Goal: Task Accomplishment & Management: Complete application form

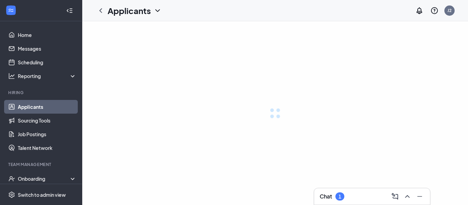
click at [350, 195] on div "Chat 1" at bounding box center [371, 196] width 105 height 11
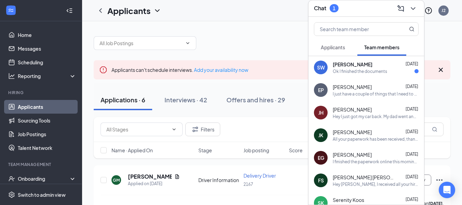
click at [353, 70] on div "Ok I finished the documents" at bounding box center [360, 71] width 54 height 6
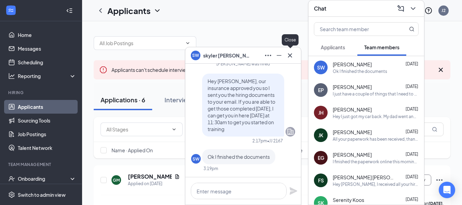
click at [294, 56] on icon "Cross" at bounding box center [290, 55] width 8 height 8
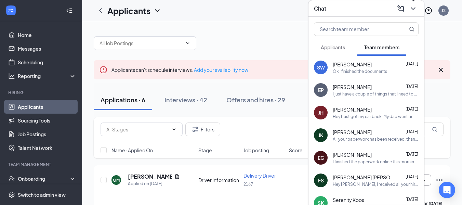
click at [415, 7] on icon "ChevronDown" at bounding box center [413, 8] width 4 height 3
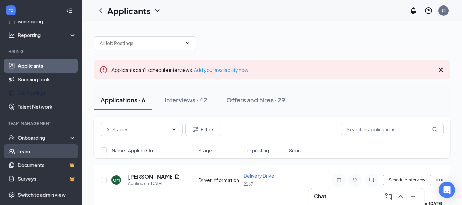
scroll to position [68, 0]
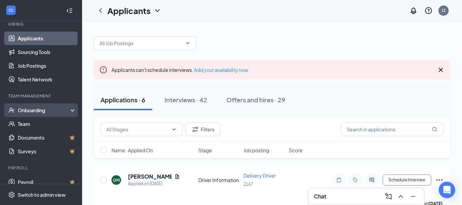
click at [38, 115] on div "Onboarding" at bounding box center [41, 110] width 82 height 14
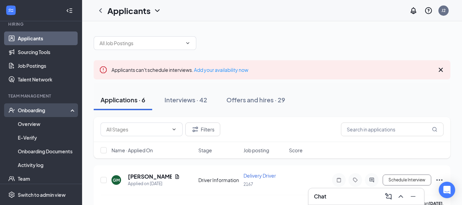
click at [48, 109] on div "Onboarding" at bounding box center [44, 110] width 53 height 7
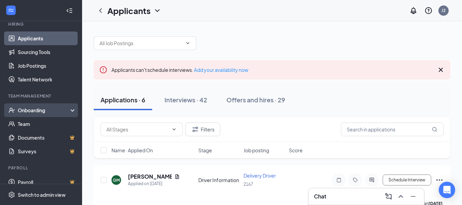
click at [48, 109] on div "Onboarding" at bounding box center [44, 110] width 53 height 7
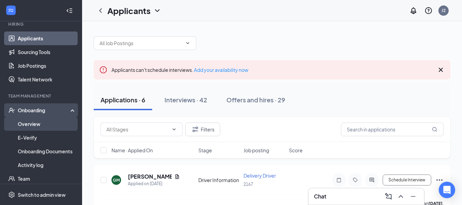
click at [38, 123] on link "Overview" at bounding box center [47, 124] width 59 height 14
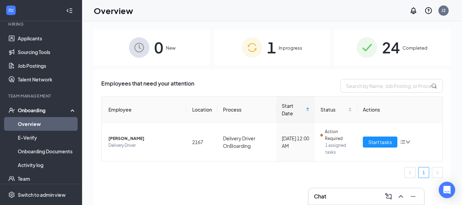
click at [295, 51] on span "In progress" at bounding box center [291, 47] width 24 height 7
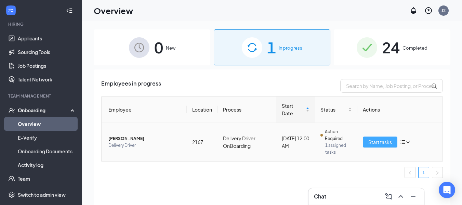
click at [387, 140] on span "Start tasks" at bounding box center [381, 142] width 24 height 8
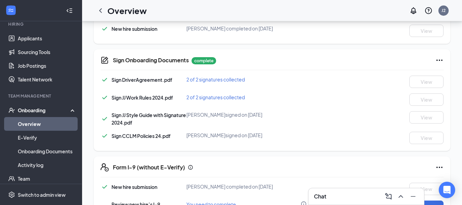
scroll to position [308, 0]
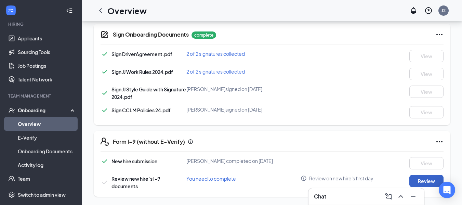
click at [419, 179] on button "Review" at bounding box center [427, 181] width 34 height 12
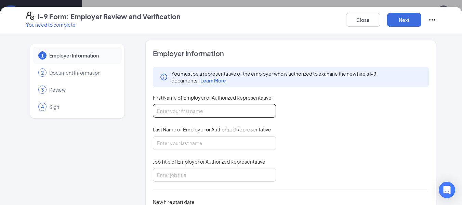
click at [229, 112] on input "First Name of Employer or Authorized Representative" at bounding box center [214, 111] width 123 height 14
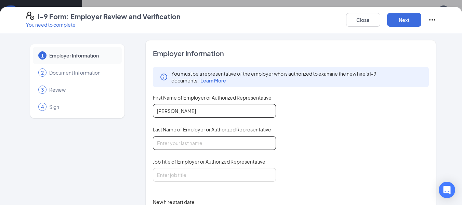
type input "Brad"
click at [211, 141] on input "Last Name of Employer or Authorized Representative" at bounding box center [214, 143] width 123 height 14
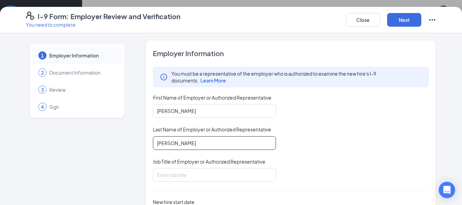
type input "Ritter"
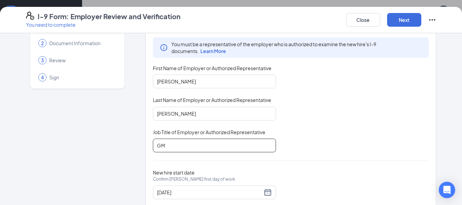
scroll to position [47, 0]
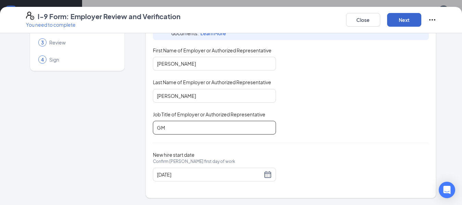
type input "GM"
click at [406, 17] on button "Next" at bounding box center [404, 20] width 34 height 14
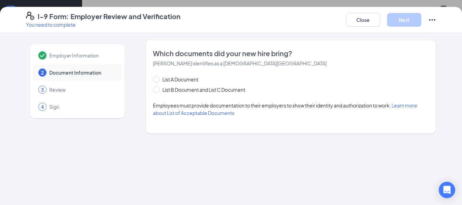
scroll to position [0, 0]
click at [194, 92] on span "List B Document and List C Document" at bounding box center [204, 90] width 88 height 8
click at [158, 91] on input "List B Document and List C Document" at bounding box center [155, 88] width 5 height 5
radio input "true"
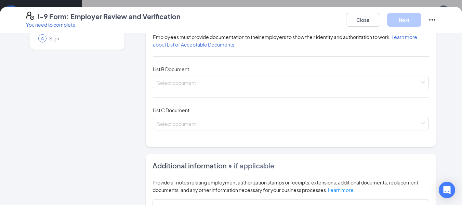
scroll to position [34, 0]
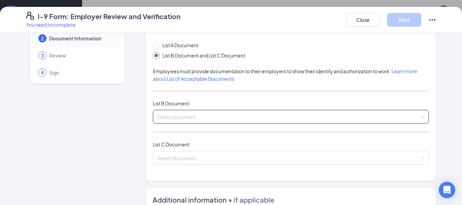
click at [199, 120] on input "search" at bounding box center [289, 115] width 264 height 10
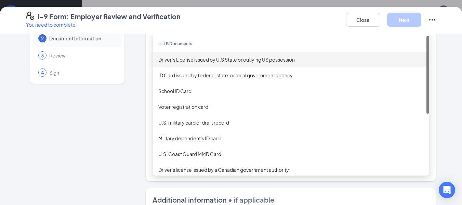
click at [202, 61] on div "Driver’s License issued by U.S State or outlying US possession" at bounding box center [291, 60] width 266 height 8
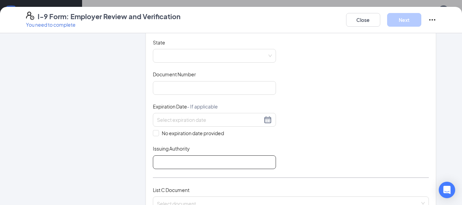
scroll to position [171, 0]
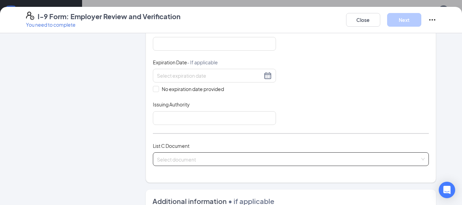
click at [184, 158] on input "search" at bounding box center [289, 158] width 264 height 10
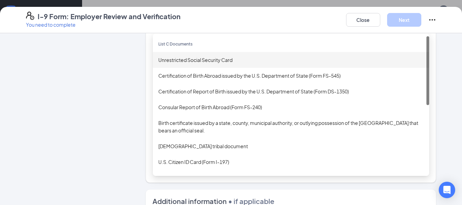
click at [190, 59] on div "Unrestricted Social Security Card" at bounding box center [291, 60] width 266 height 8
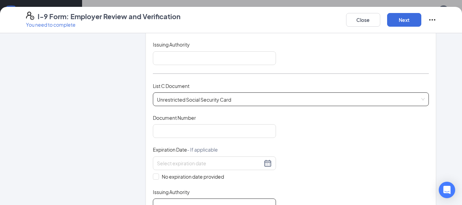
scroll to position [274, 0]
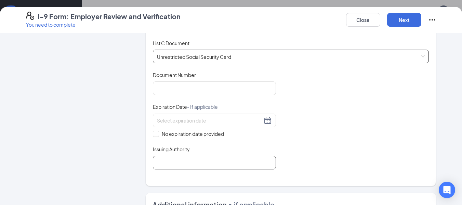
click at [155, 164] on input "Issuing Authority" at bounding box center [214, 163] width 123 height 14
type input "Social Security Administration"
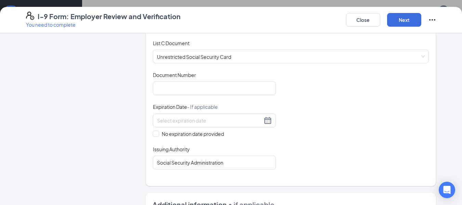
click at [108, 139] on div "Employer Information 2 Document Information 3 Review 4 Sign" at bounding box center [77, 65] width 103 height 599
click at [153, 132] on input "No expiration date provided" at bounding box center [155, 133] width 5 height 5
checkbox input "true"
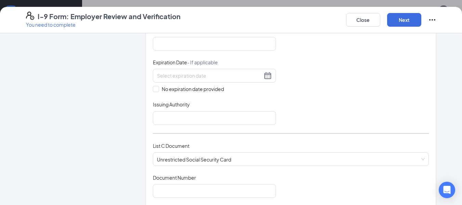
scroll to position [171, 0]
